Goal: Information Seeking & Learning: Learn about a topic

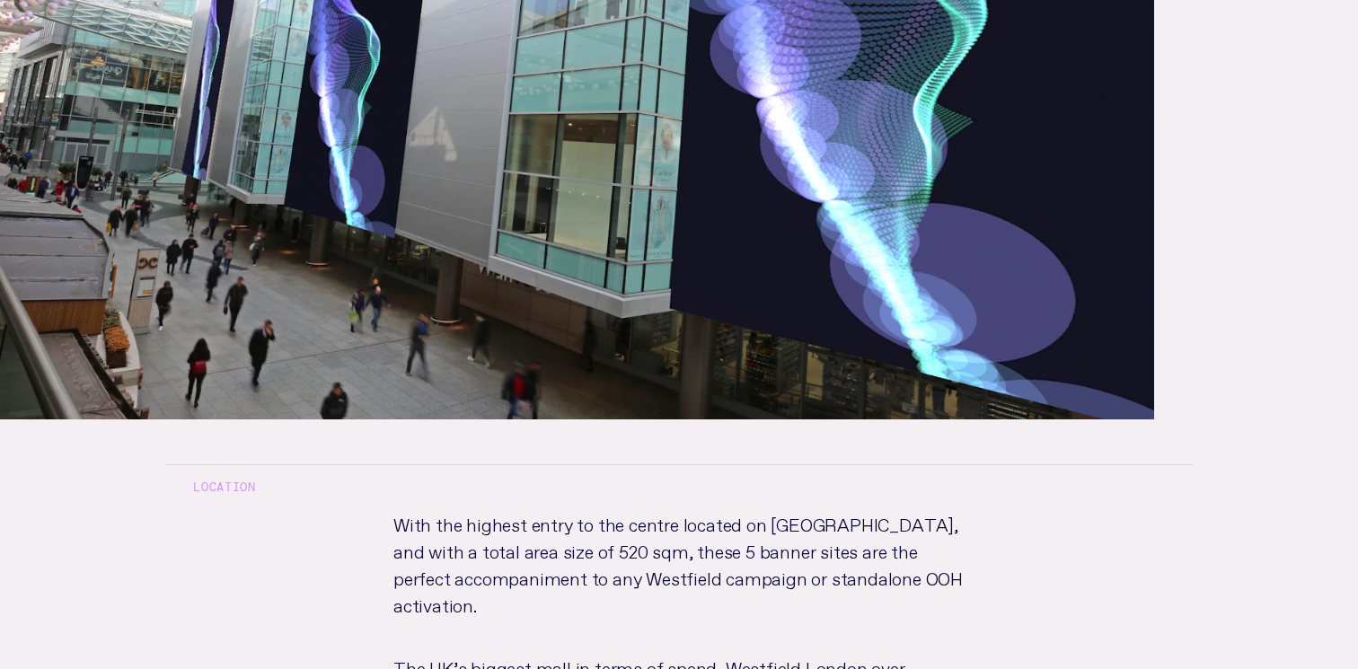
scroll to position [679, 0]
click at [535, 570] on p "With the highest entry to the centre located on [GEOGRAPHIC_DATA], and with a t…" at bounding box center [679, 580] width 629 height 144
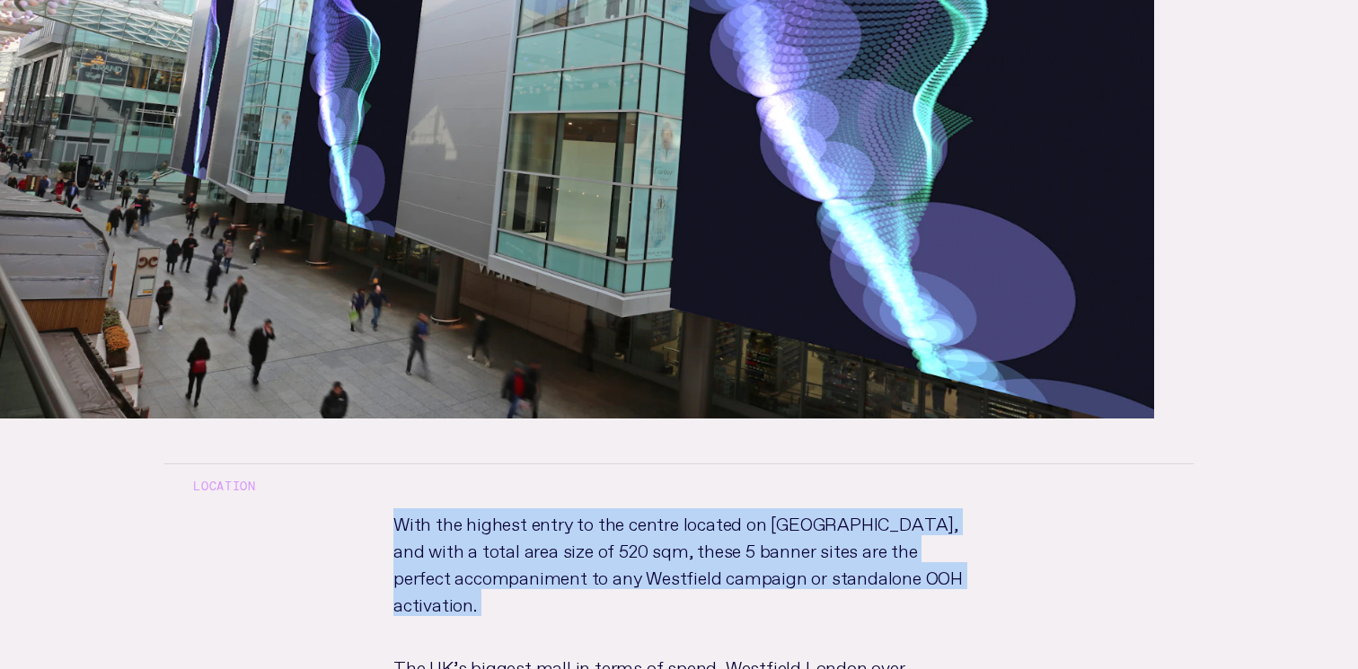
click at [535, 570] on p "With the highest entry to the centre located on [GEOGRAPHIC_DATA], and with a t…" at bounding box center [679, 580] width 629 height 144
click at [617, 569] on p "With the highest entry to the centre located on [GEOGRAPHIC_DATA], and with a t…" at bounding box center [679, 580] width 629 height 144
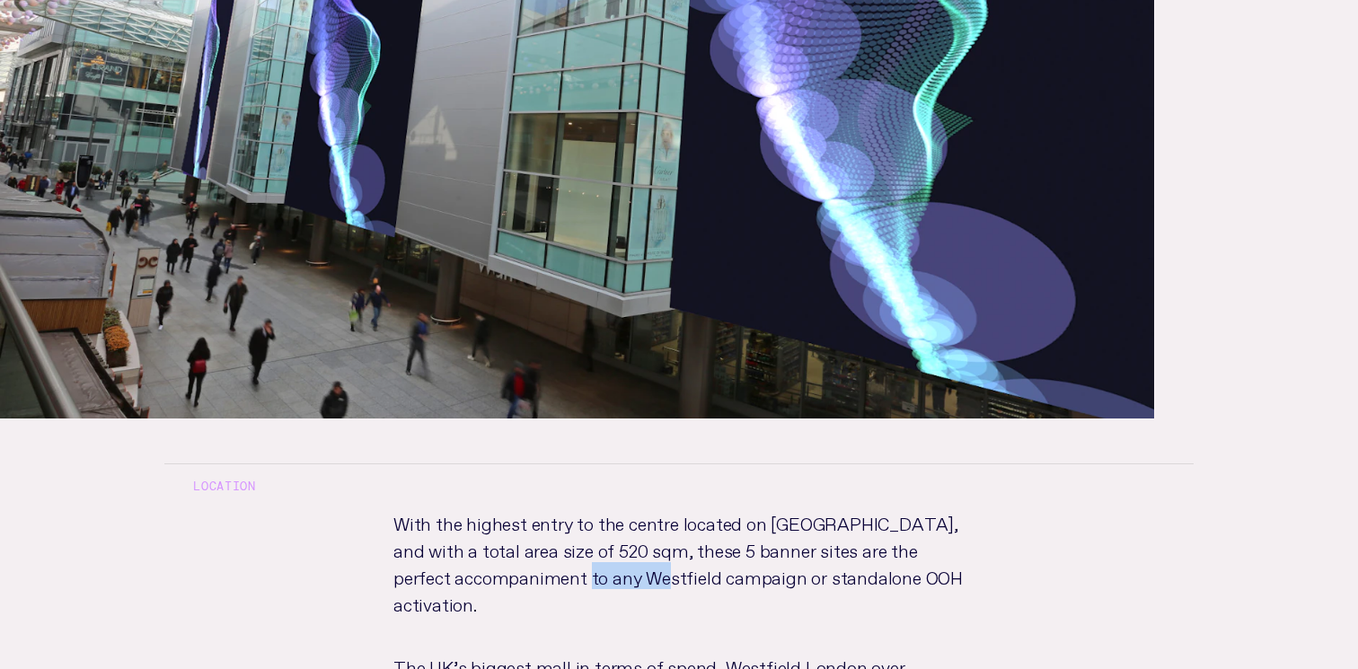
click at [617, 569] on p "With the highest entry to the centre located on [GEOGRAPHIC_DATA], and with a t…" at bounding box center [679, 580] width 629 height 144
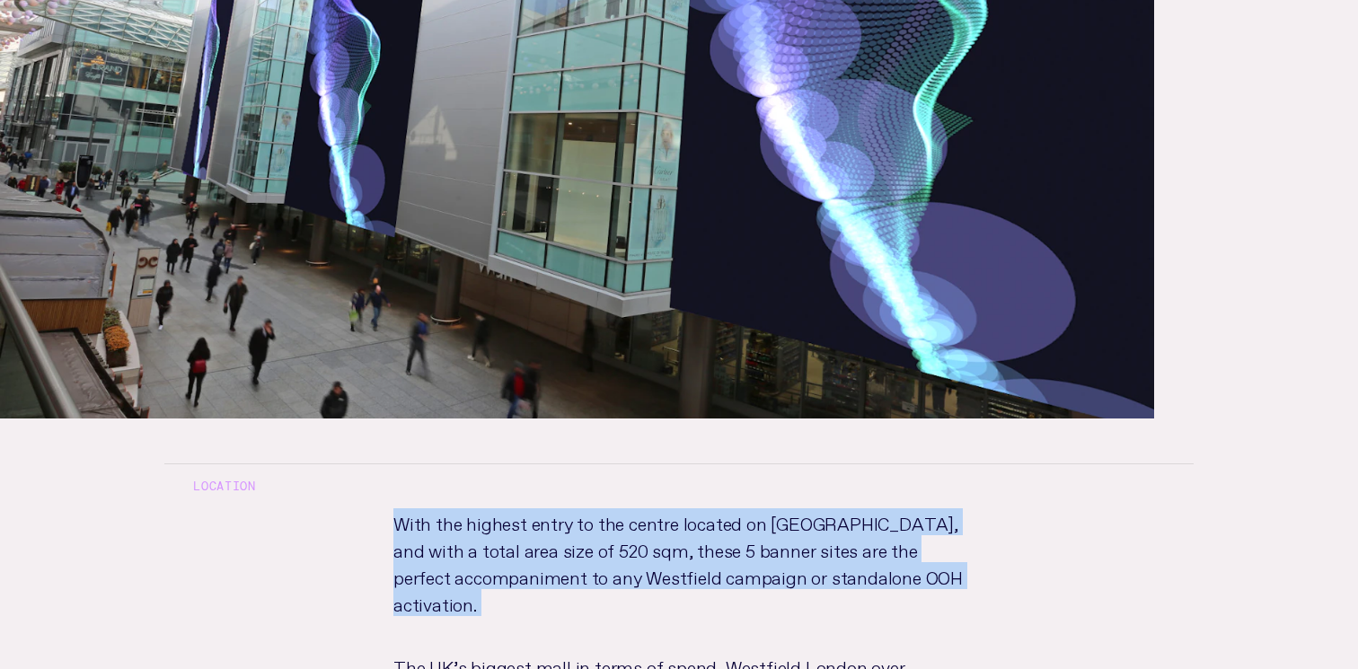
click at [617, 569] on p "With the highest entry to the centre located on [GEOGRAPHIC_DATA], and with a t…" at bounding box center [679, 580] width 629 height 144
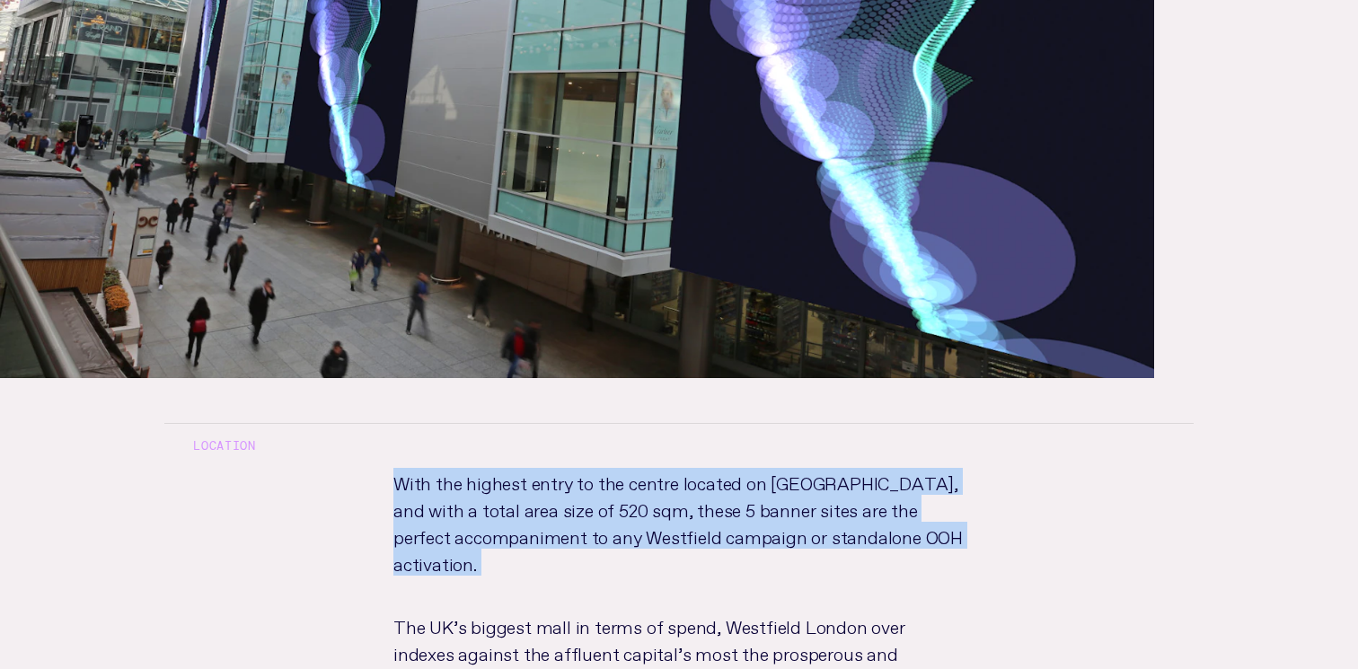
click at [618, 542] on p "With the highest entry to the centre located on [GEOGRAPHIC_DATA], and with a t…" at bounding box center [679, 540] width 629 height 144
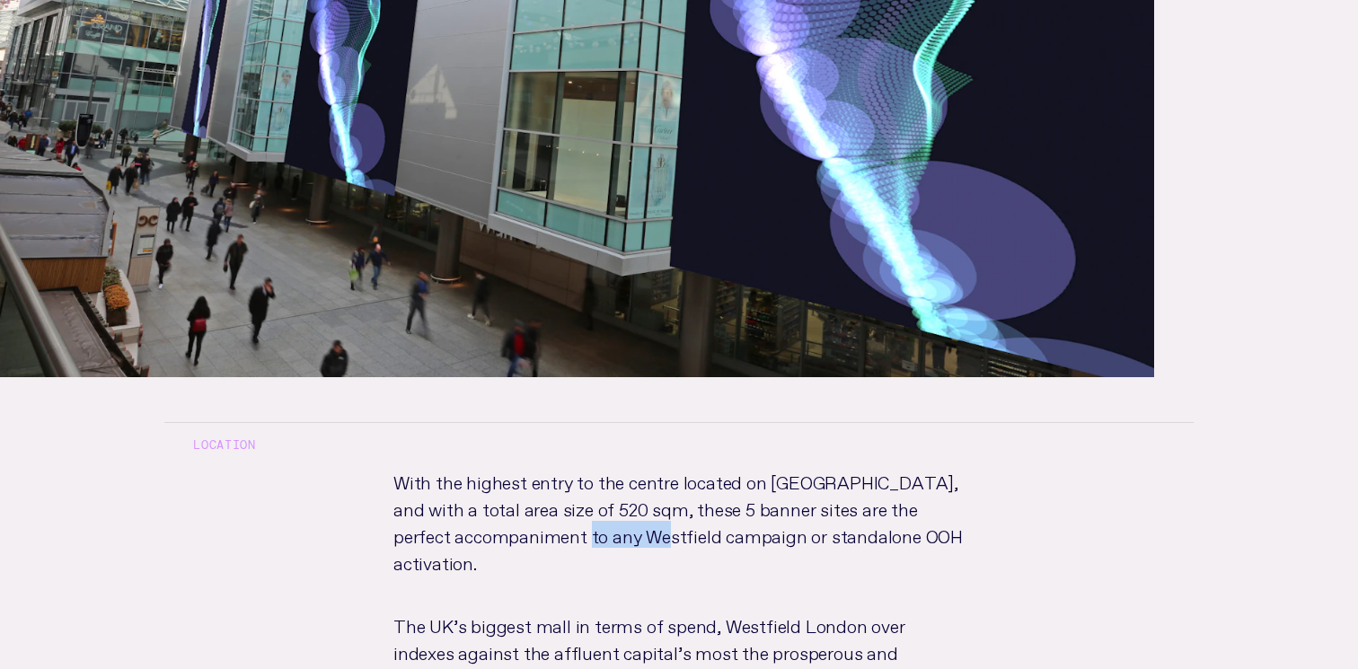
click at [618, 542] on p "With the highest entry to the centre located on [GEOGRAPHIC_DATA], and with a t…" at bounding box center [679, 539] width 629 height 144
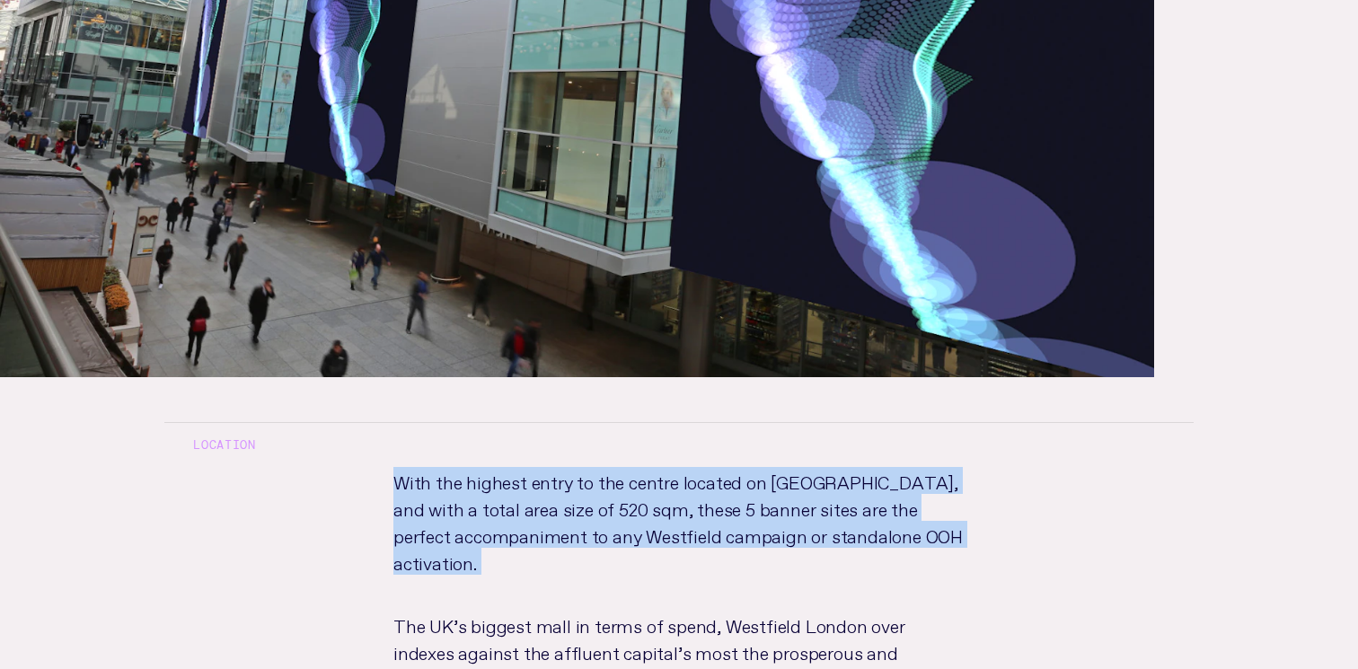
click at [618, 542] on p "With the highest entry to the centre located on [GEOGRAPHIC_DATA], and with a t…" at bounding box center [679, 539] width 629 height 144
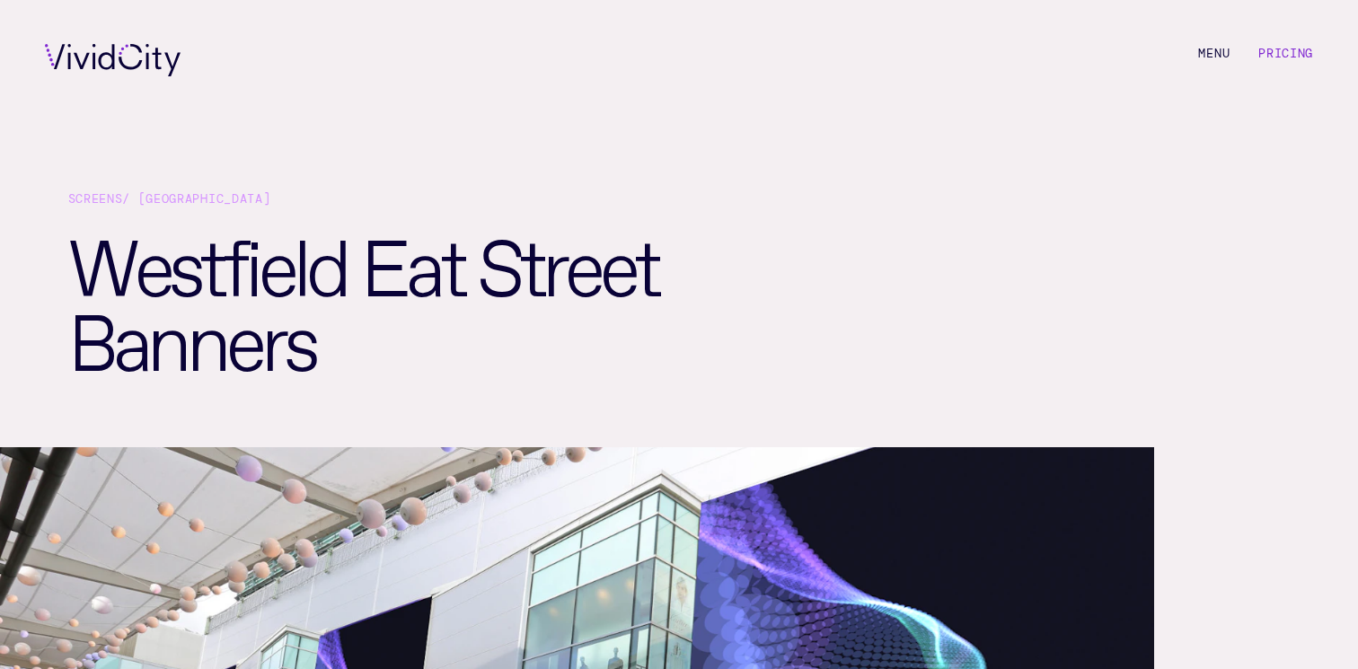
scroll to position [0, 0]
click at [120, 66] on icon at bounding box center [113, 61] width 136 height 32
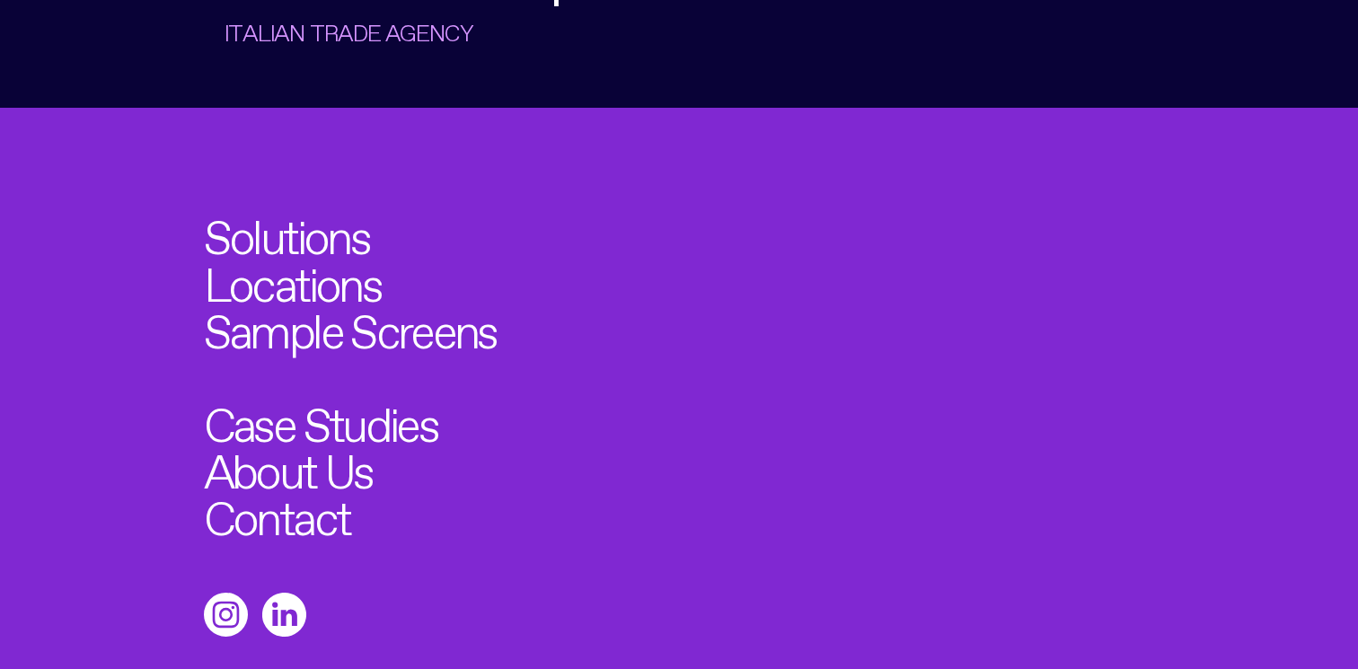
scroll to position [6025, 0]
click at [311, 205] on link "Solutions" at bounding box center [296, 230] width 182 height 51
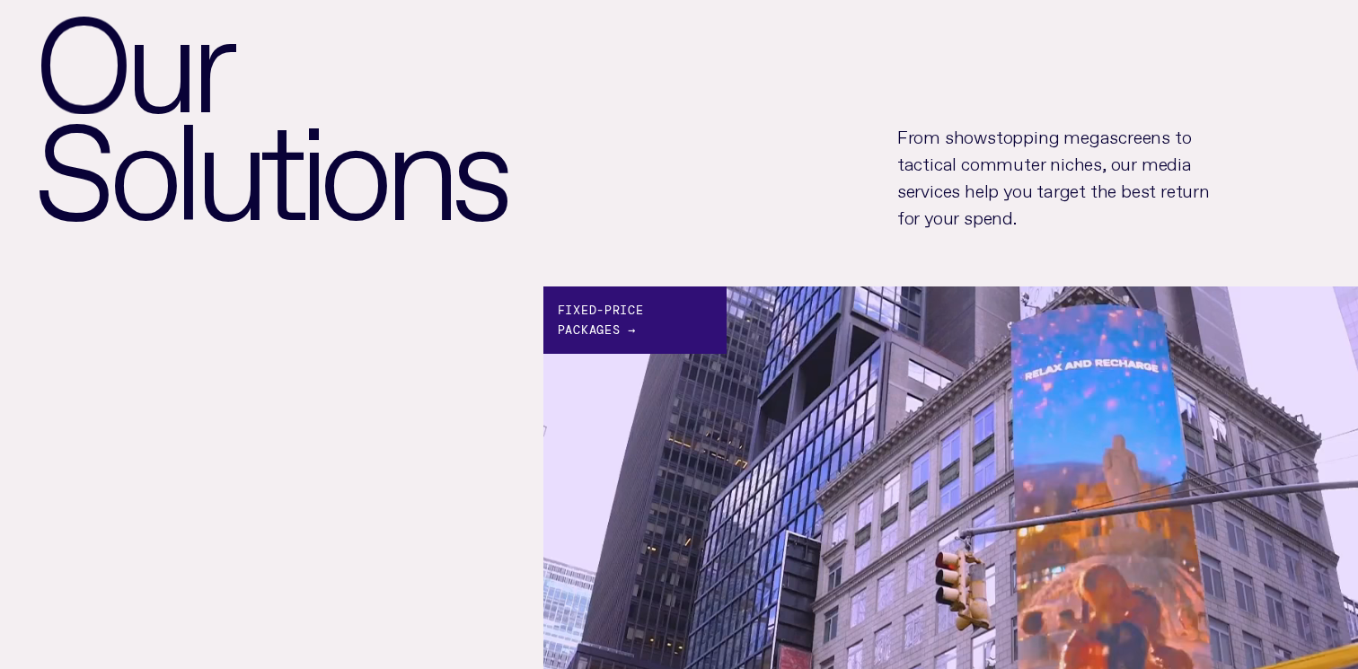
scroll to position [192, 0]
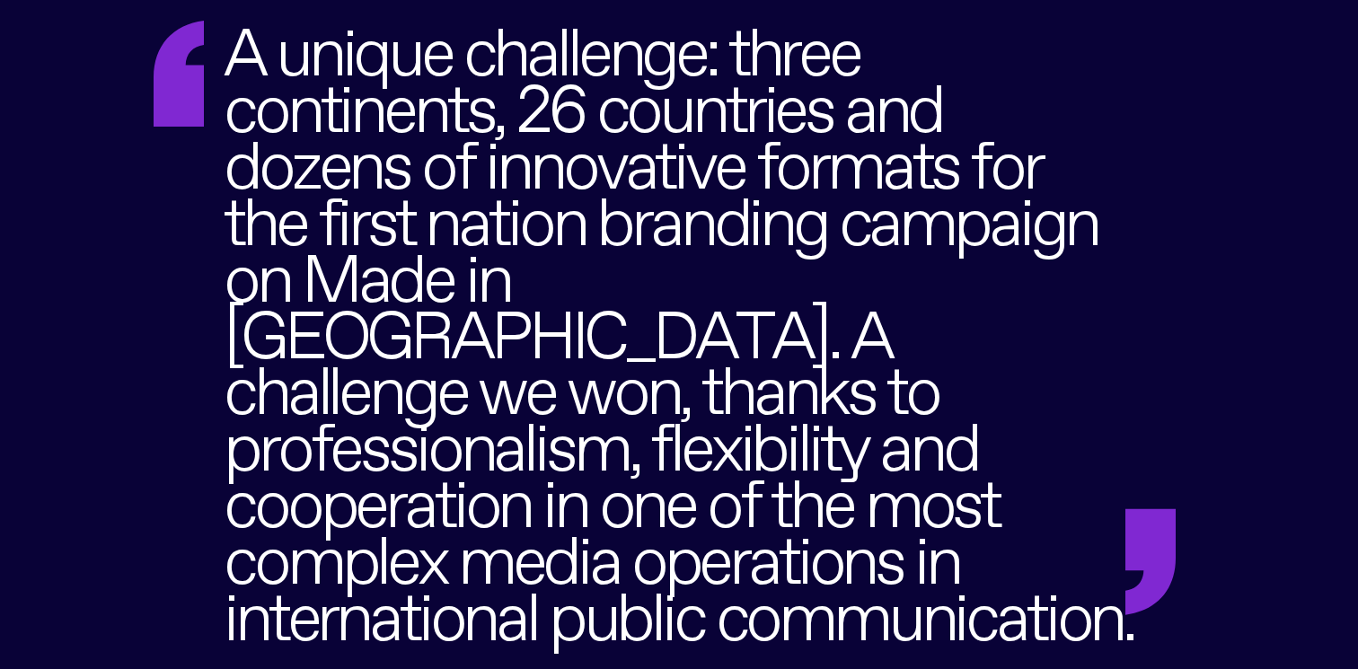
scroll to position [6025, 0]
